Goal: Task Accomplishment & Management: Manage account settings

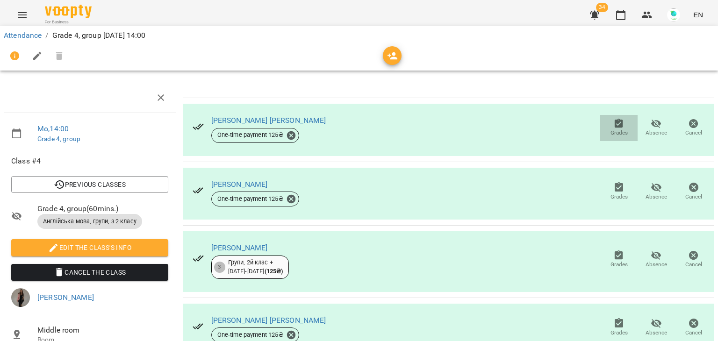
click at [608, 117] on button "Grades" at bounding box center [618, 128] width 37 height 26
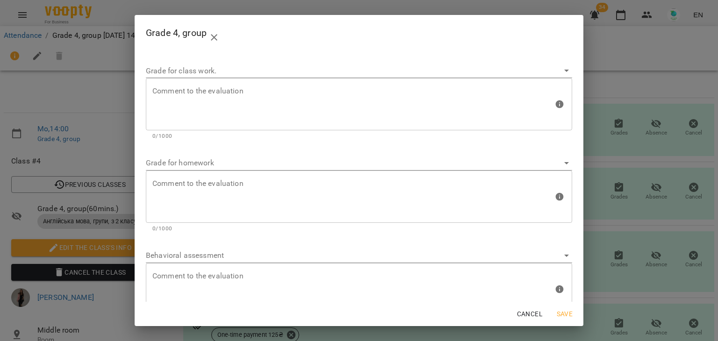
click at [669, 79] on div "Grade 4, group Grade for class work. Comment to the evaluation Comment to the e…" at bounding box center [359, 170] width 718 height 341
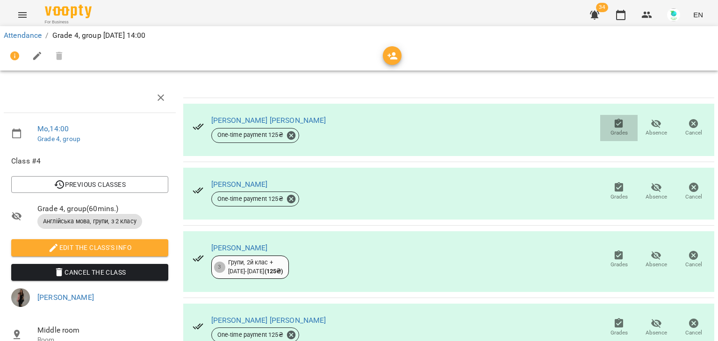
click at [615, 123] on icon "button" at bounding box center [619, 123] width 8 height 9
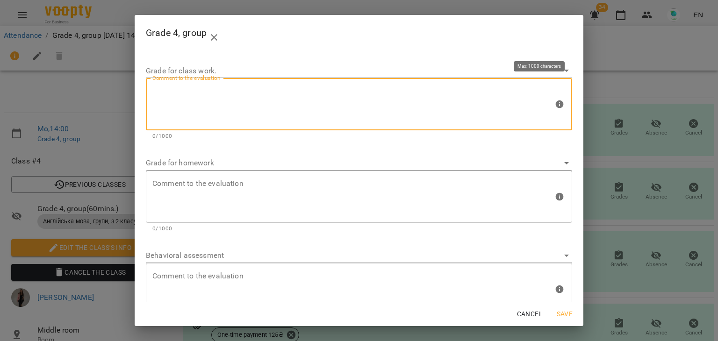
click at [187, 115] on textarea at bounding box center [352, 104] width 401 height 35
type textarea "*"
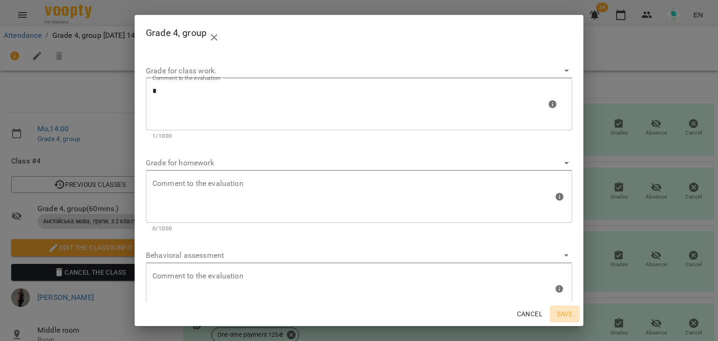
click at [569, 310] on span "Save" at bounding box center [565, 314] width 22 height 11
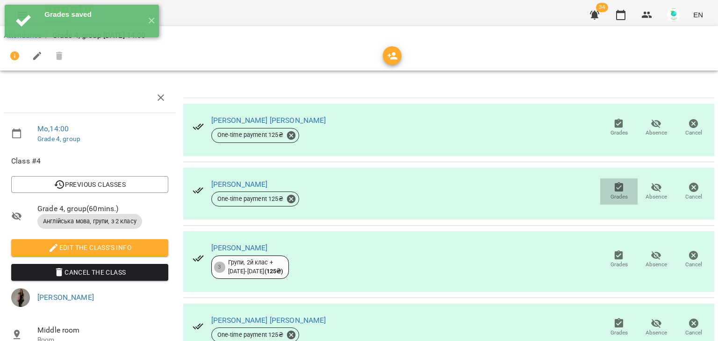
click at [615, 190] on icon "button" at bounding box center [619, 186] width 8 height 9
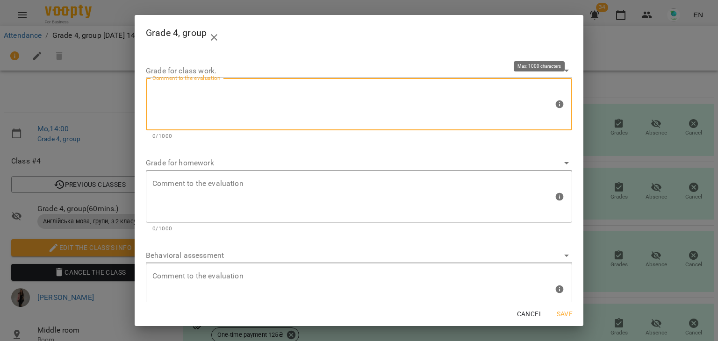
click at [222, 108] on textarea at bounding box center [352, 104] width 401 height 35
type textarea "*"
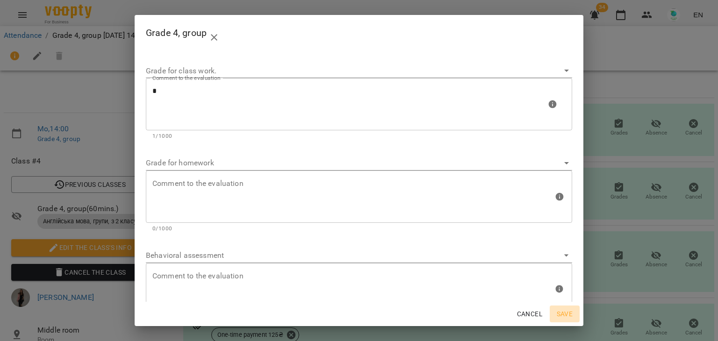
click at [576, 312] on span "Save" at bounding box center [565, 314] width 22 height 11
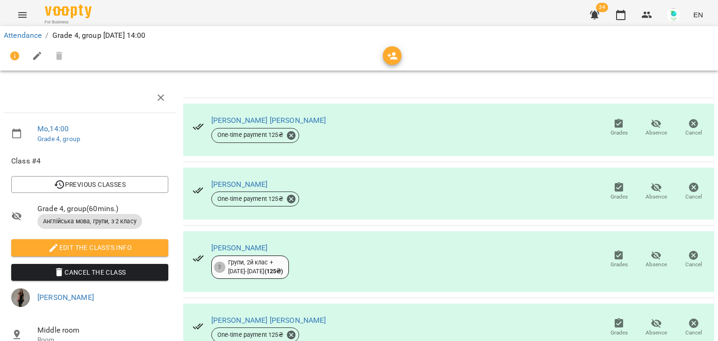
click at [615, 254] on icon "button" at bounding box center [619, 255] width 8 height 9
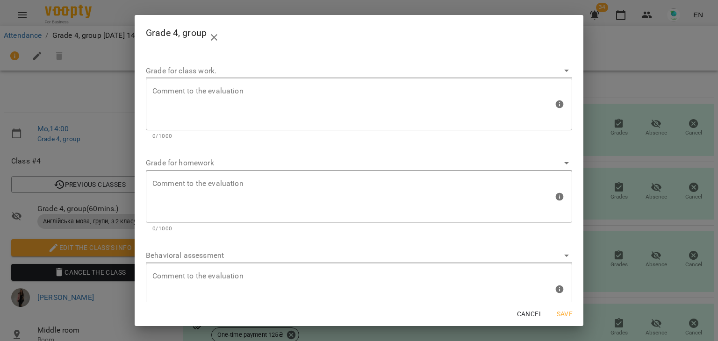
click at [613, 46] on div "Grade 4, group Grade for class work. Comment to the evaluation Comment to the e…" at bounding box center [359, 170] width 718 height 341
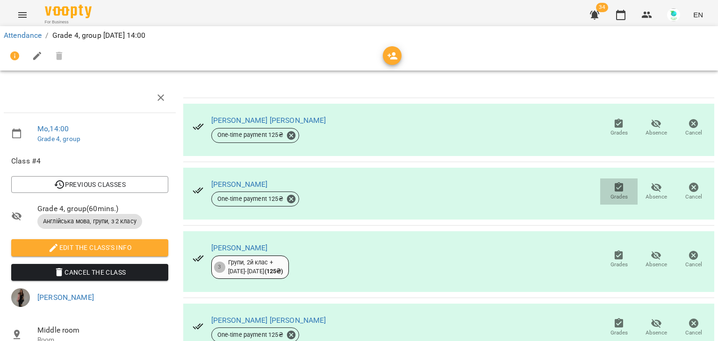
click at [613, 188] on icon "button" at bounding box center [618, 187] width 11 height 11
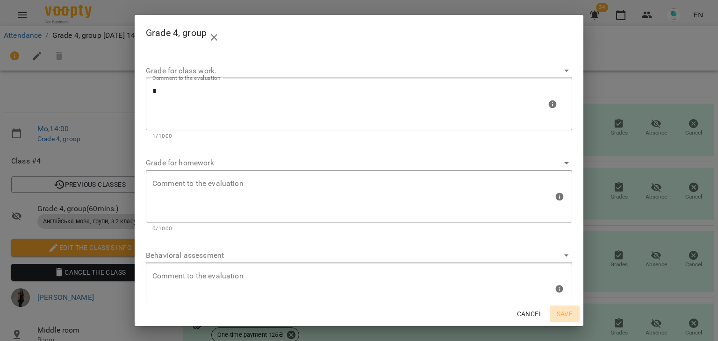
click at [561, 312] on span "Save" at bounding box center [565, 314] width 22 height 11
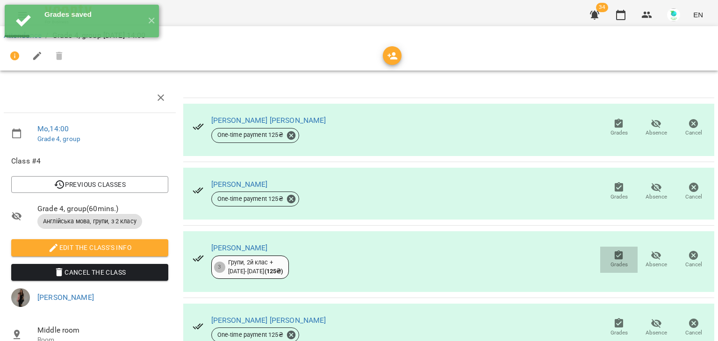
click at [611, 262] on span "Grades" at bounding box center [619, 265] width 17 height 8
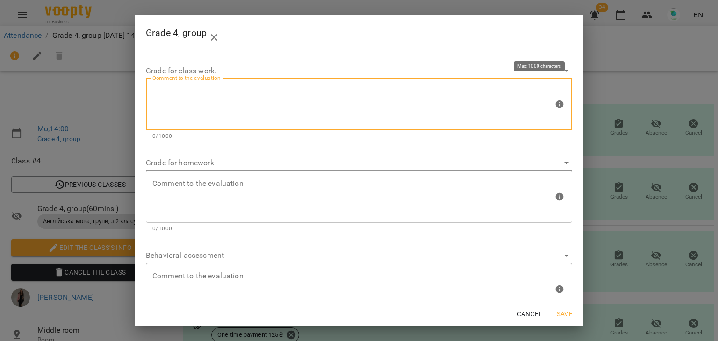
click at [253, 88] on textarea at bounding box center [352, 104] width 401 height 35
type textarea "*"
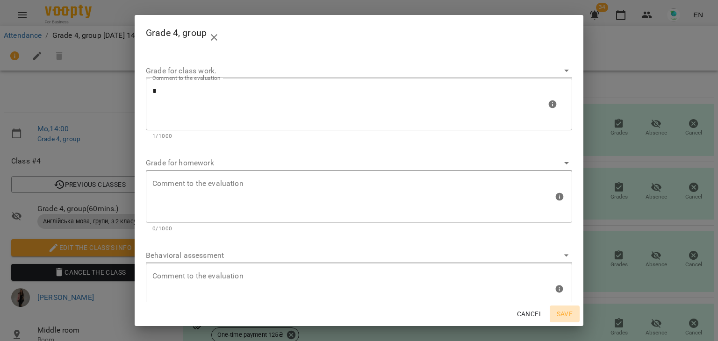
click at [564, 311] on span "Save" at bounding box center [565, 314] width 22 height 11
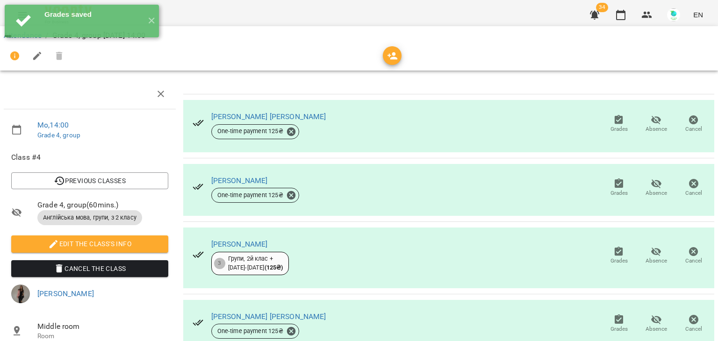
scroll to position [170, 0]
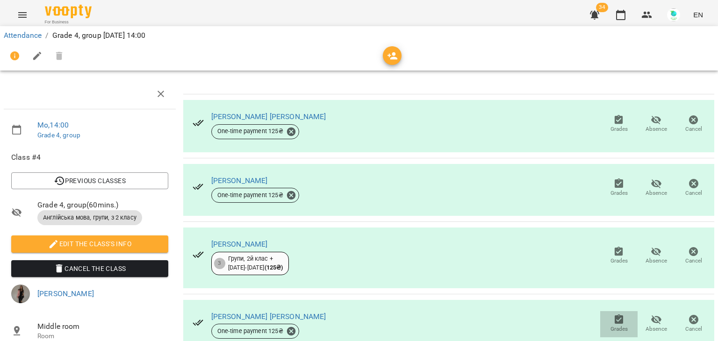
click at [615, 315] on icon "button" at bounding box center [619, 319] width 8 height 9
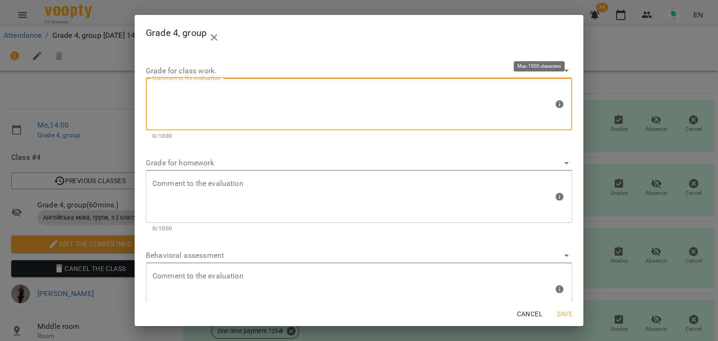
click at [219, 106] on textarea at bounding box center [352, 104] width 401 height 35
type textarea "*"
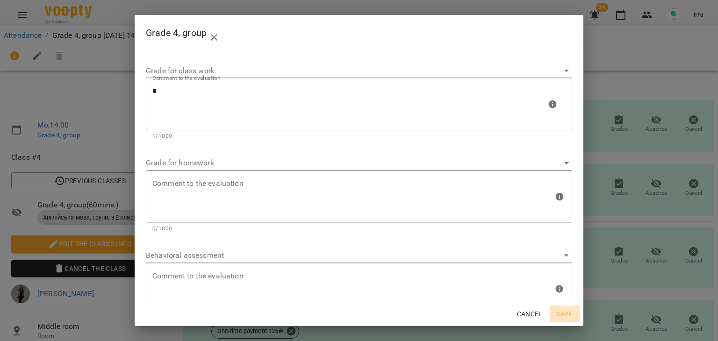
click at [560, 313] on span "Save" at bounding box center [565, 314] width 22 height 11
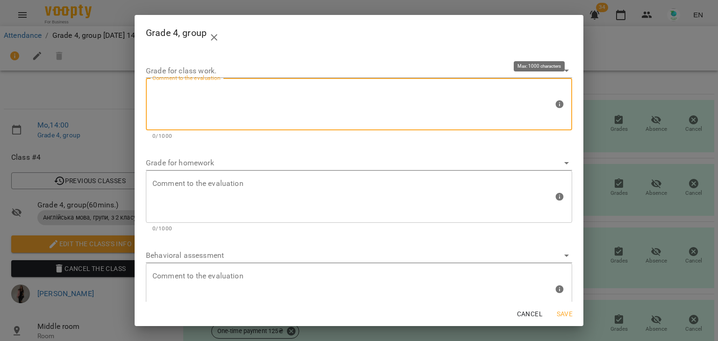
click at [291, 97] on textarea at bounding box center [352, 104] width 401 height 35
type textarea "*"
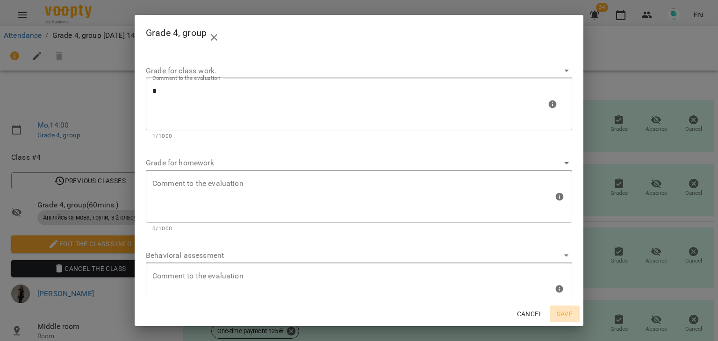
click at [561, 319] on span "Save" at bounding box center [565, 314] width 22 height 11
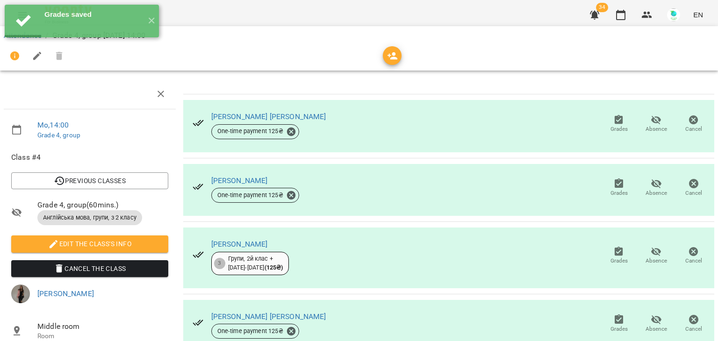
scroll to position [228, 0]
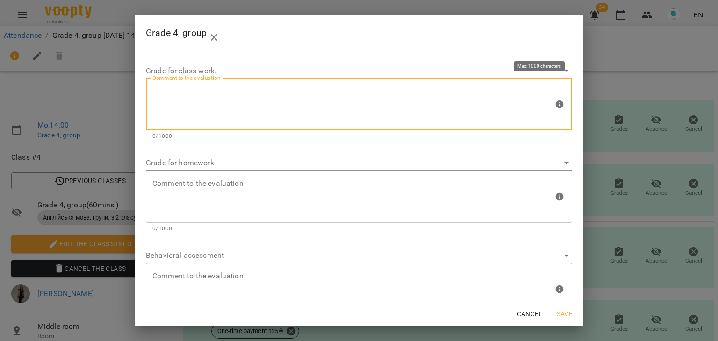
click at [313, 101] on textarea at bounding box center [352, 104] width 401 height 35
type textarea "*"
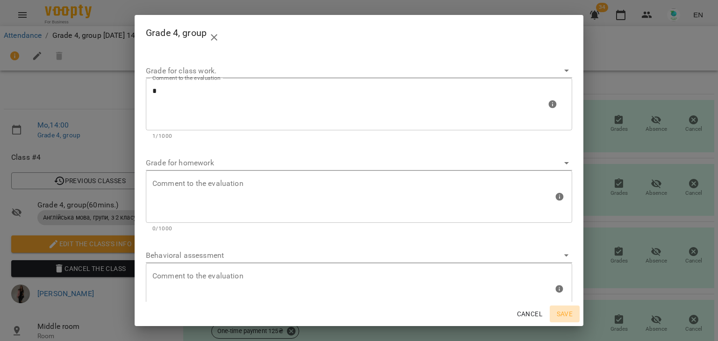
click at [571, 310] on span "Save" at bounding box center [565, 314] width 22 height 11
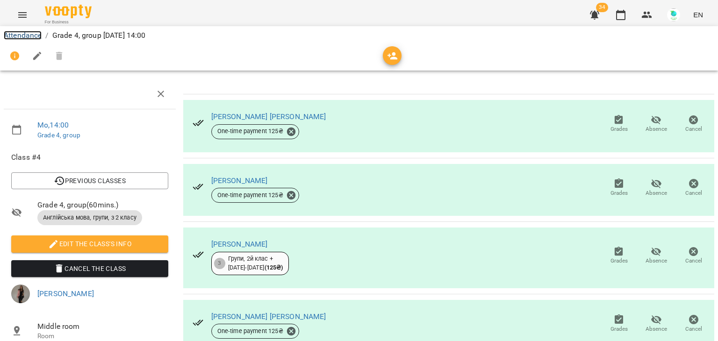
click at [34, 38] on link "Attendance" at bounding box center [23, 35] width 38 height 9
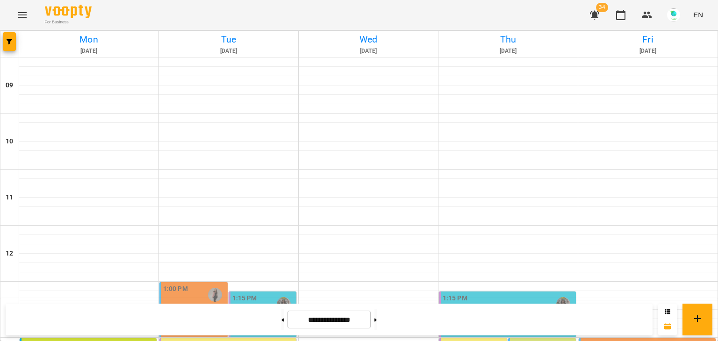
scroll to position [244, 0]
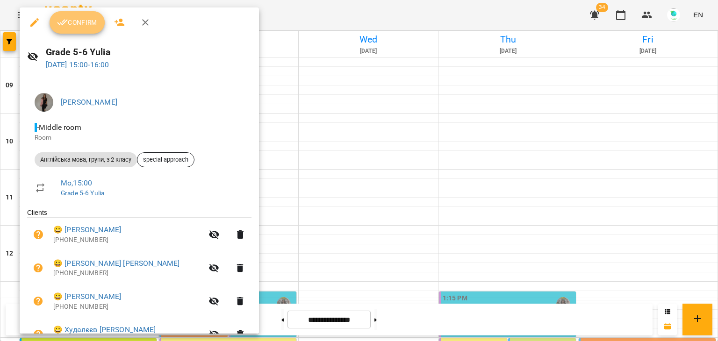
click at [87, 26] on span "Confirm" at bounding box center [77, 22] width 40 height 11
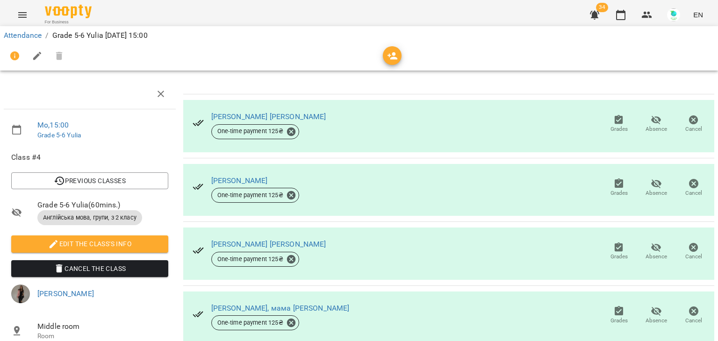
scroll to position [154, 0]
